Goal: Download file/media

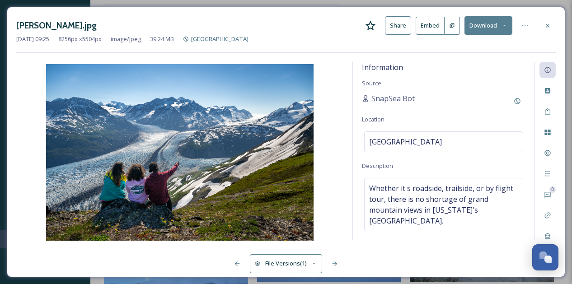
scroll to position [5025, 0]
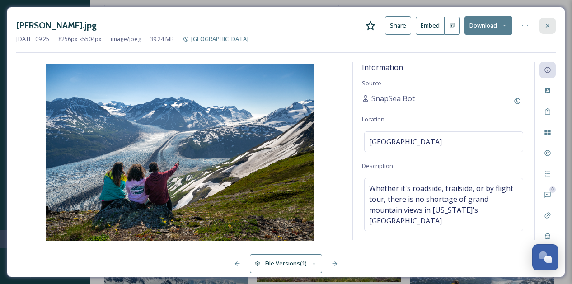
click at [547, 24] on icon at bounding box center [547, 25] width 7 height 7
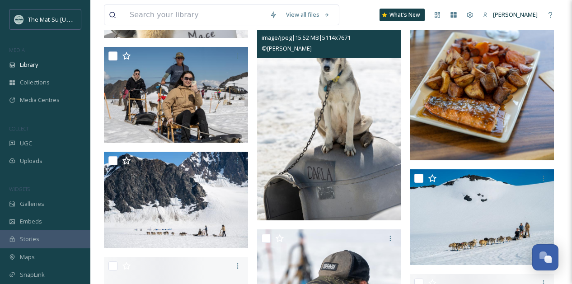
scroll to position [7826, 0]
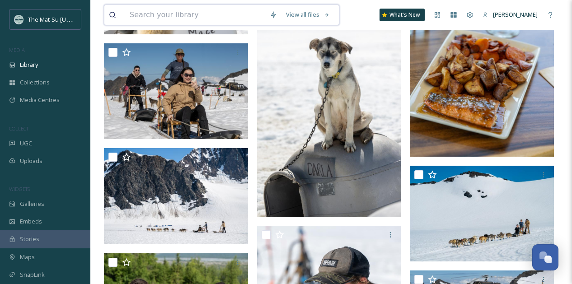
click at [189, 15] on input at bounding box center [195, 15] width 140 height 20
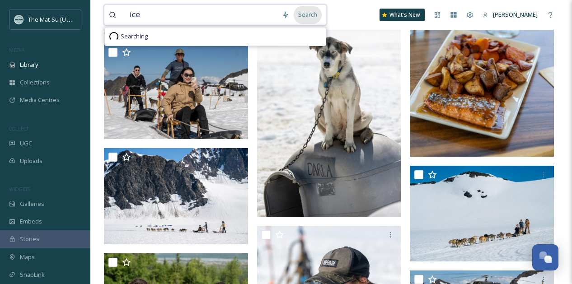
type input "ice"
click at [314, 14] on div "Search" at bounding box center [308, 15] width 28 height 18
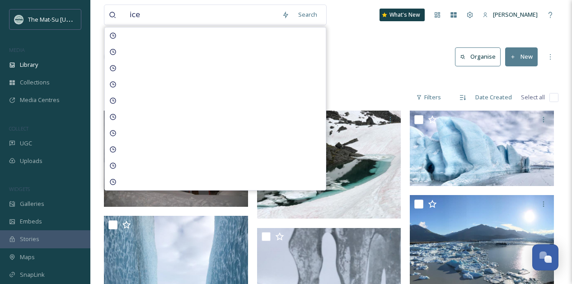
click at [374, 45] on div "Library Search Organise New" at bounding box center [331, 56] width 455 height 27
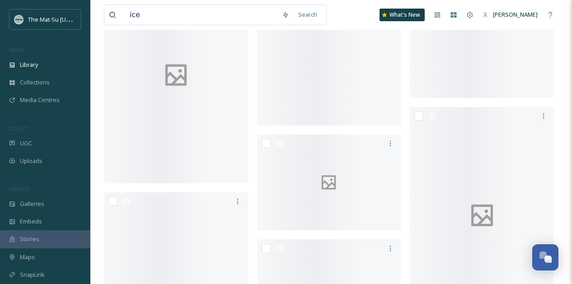
scroll to position [7843, 0]
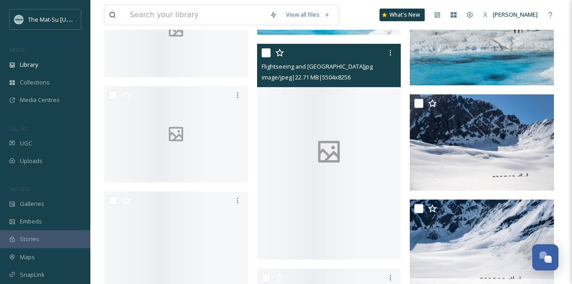
scroll to position [14365, 0]
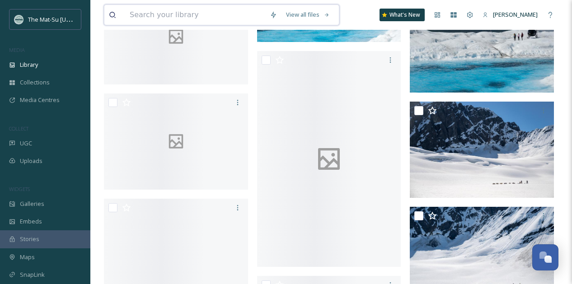
click at [198, 17] on input at bounding box center [195, 15] width 140 height 20
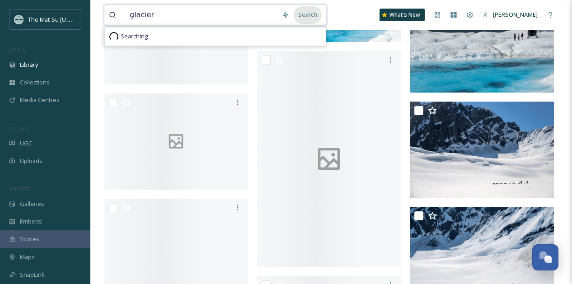
type input "glacier"
click at [316, 16] on div "Search" at bounding box center [308, 15] width 28 height 18
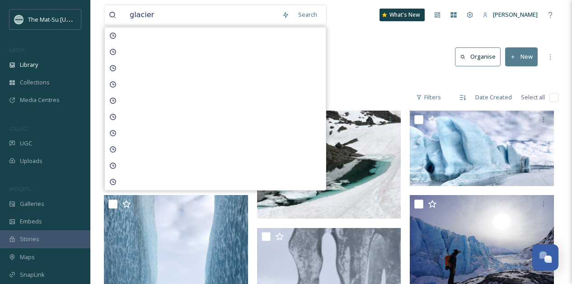
click at [383, 61] on div "Library Search Organise New" at bounding box center [331, 56] width 455 height 27
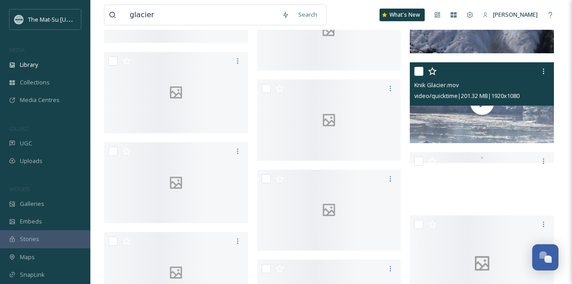
scroll to position [3154, 0]
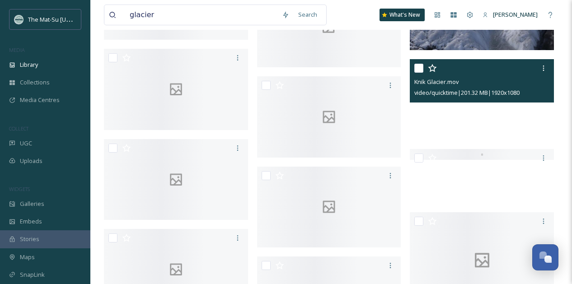
click at [513, 122] on video "Knik Glacier.mov" at bounding box center [482, 99] width 144 height 81
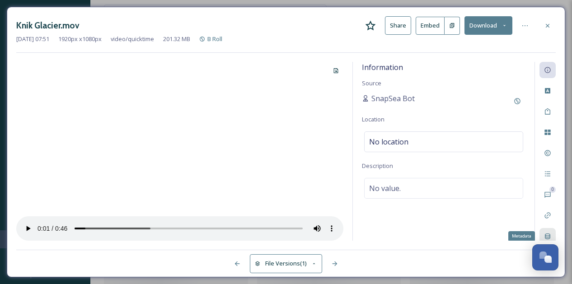
click at [548, 238] on icon at bounding box center [547, 237] width 5 height 6
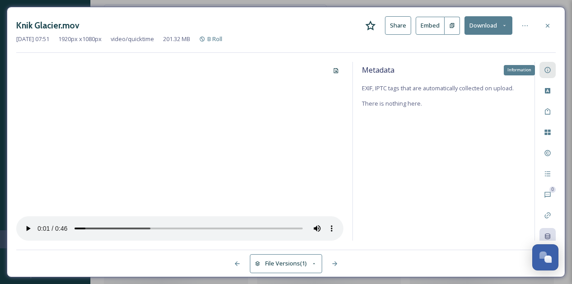
click at [547, 71] on icon at bounding box center [547, 69] width 7 height 7
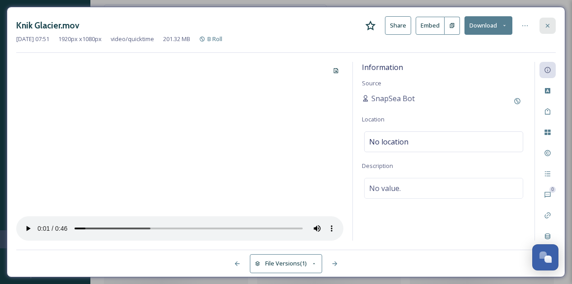
click at [550, 26] on icon at bounding box center [547, 25] width 7 height 7
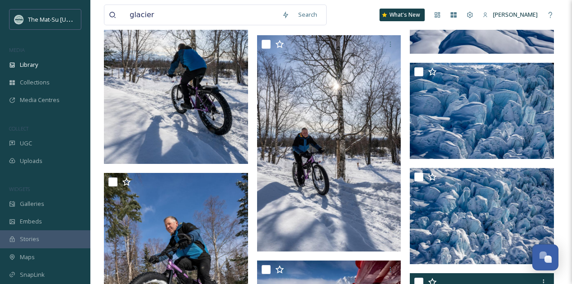
scroll to position [5154, 0]
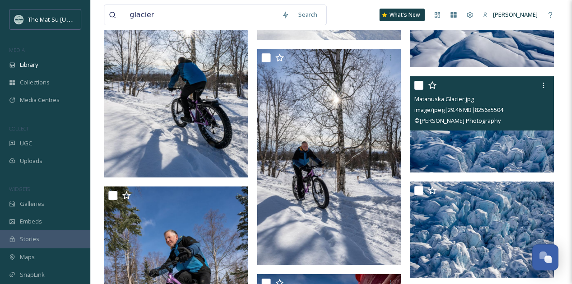
click at [504, 153] on img at bounding box center [482, 124] width 144 height 96
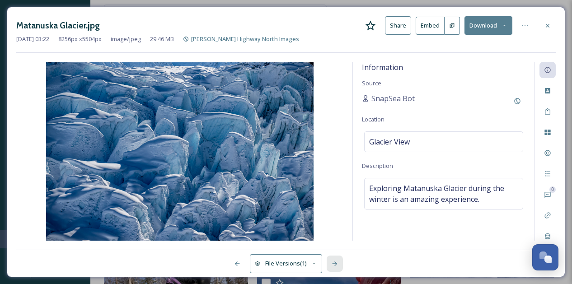
click at [337, 263] on icon at bounding box center [334, 263] width 7 height 7
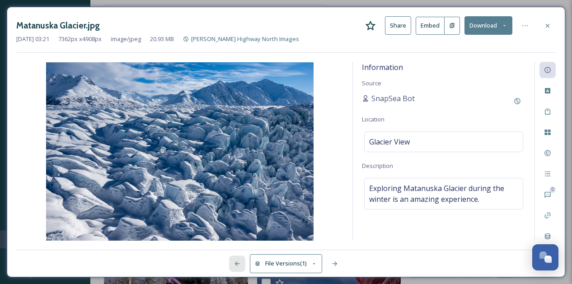
click at [236, 264] on icon at bounding box center [237, 264] width 5 height 5
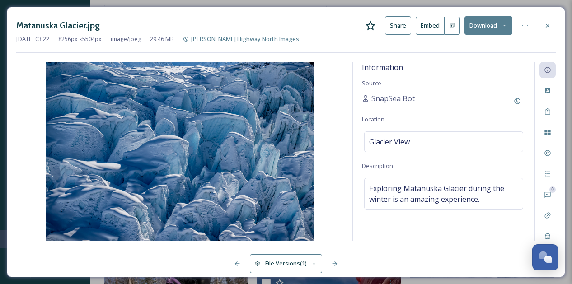
click at [504, 24] on icon at bounding box center [505, 26] width 6 height 6
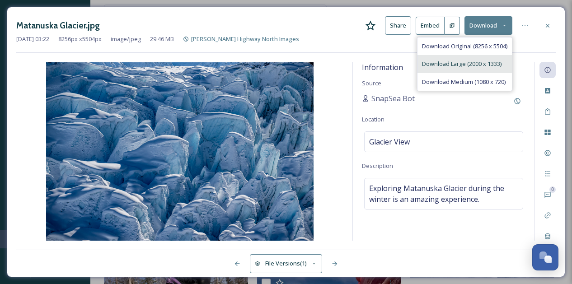
click at [446, 63] on span "Download Large (2000 x 1333)" at bounding box center [462, 64] width 80 height 9
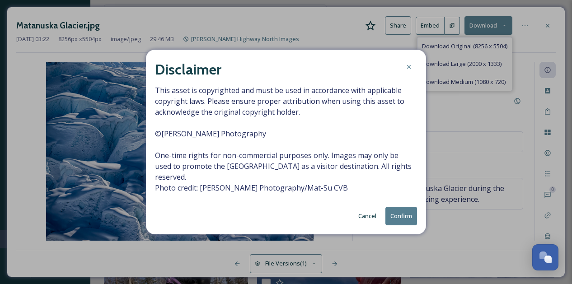
click at [404, 207] on button "Confirm" at bounding box center [402, 216] width 32 height 19
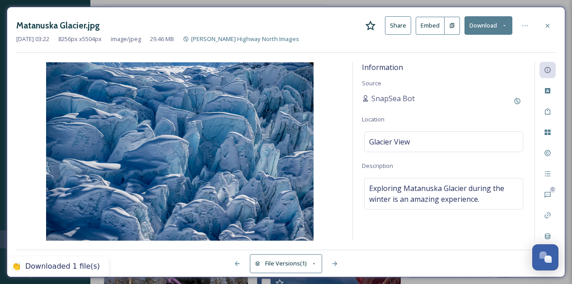
click at [251, 20] on div "Matanuska Glacier.jpg Share Embed Download" at bounding box center [286, 25] width 540 height 19
click at [551, 24] on icon at bounding box center [547, 25] width 7 height 7
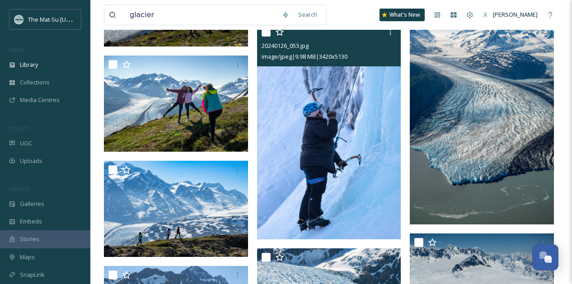
scroll to position [13247, 0]
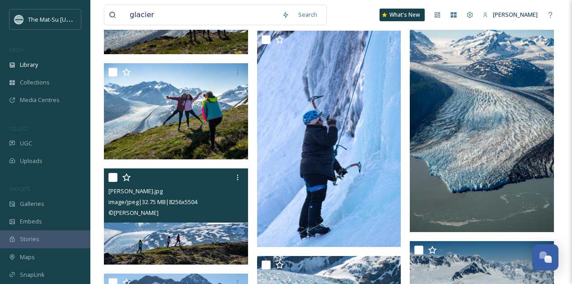
click at [194, 233] on img at bounding box center [176, 217] width 144 height 96
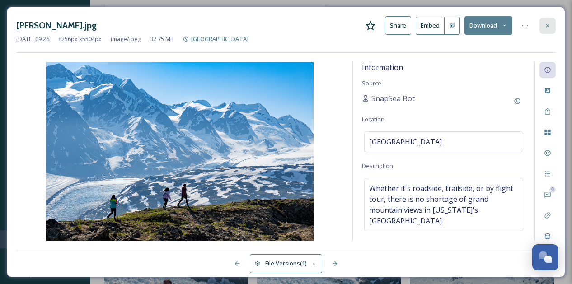
click at [550, 25] on icon at bounding box center [547, 25] width 7 height 7
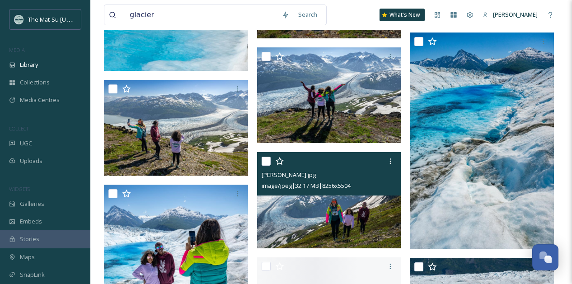
scroll to position [14229, 0]
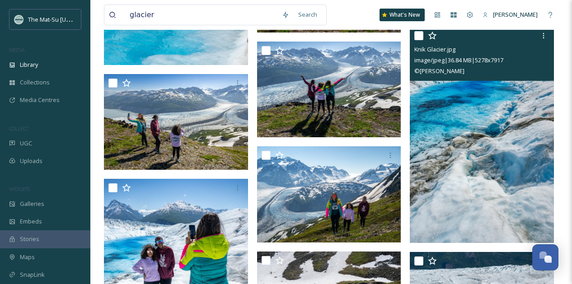
click at [476, 151] on img at bounding box center [482, 135] width 144 height 217
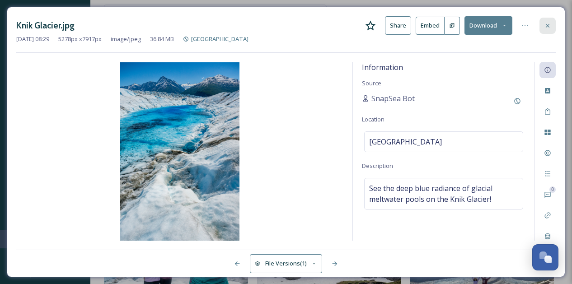
click at [550, 28] on icon at bounding box center [547, 25] width 7 height 7
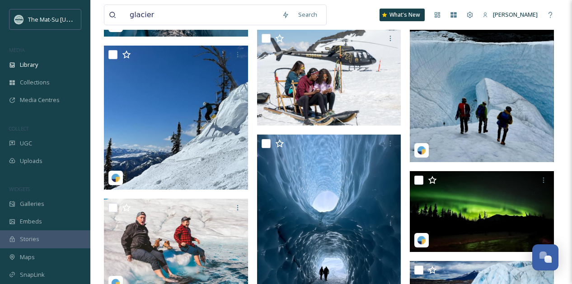
scroll to position [18842, 0]
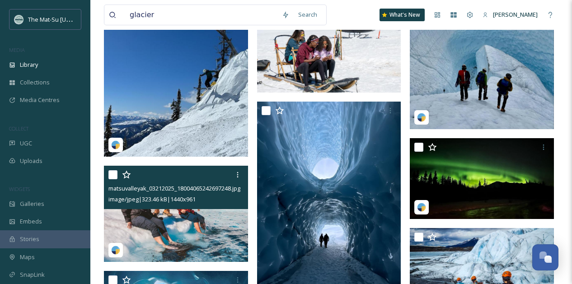
click at [180, 240] on img at bounding box center [176, 214] width 144 height 96
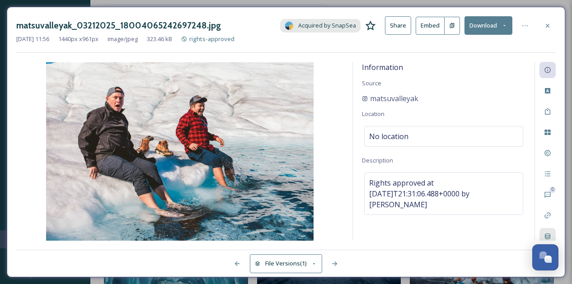
click at [548, 235] on icon at bounding box center [547, 236] width 7 height 7
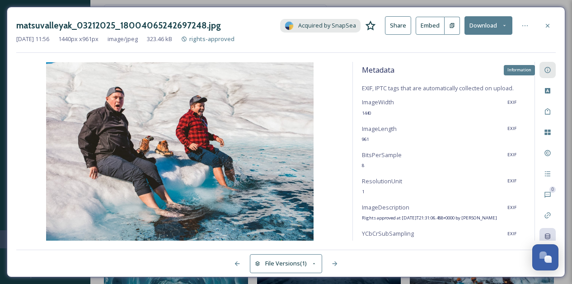
click at [551, 70] on icon at bounding box center [548, 70] width 6 height 6
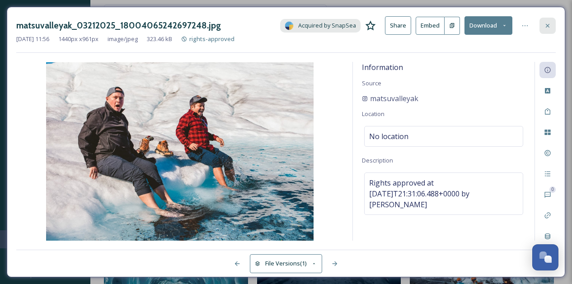
click at [549, 26] on icon at bounding box center [547, 25] width 7 height 7
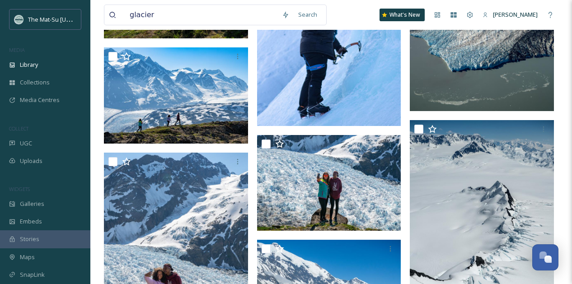
scroll to position [13101, 0]
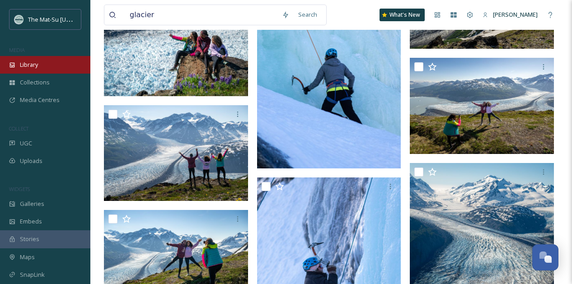
click at [30, 65] on span "Library" at bounding box center [29, 65] width 18 height 9
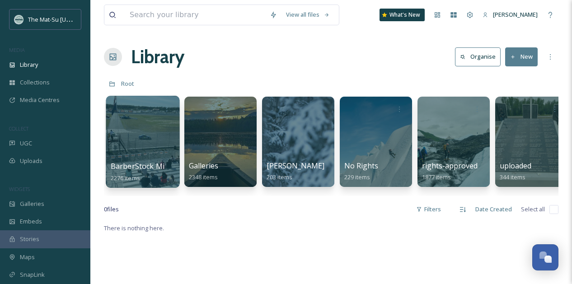
click at [148, 126] on div at bounding box center [143, 142] width 74 height 92
